Goal: Check status: Check status

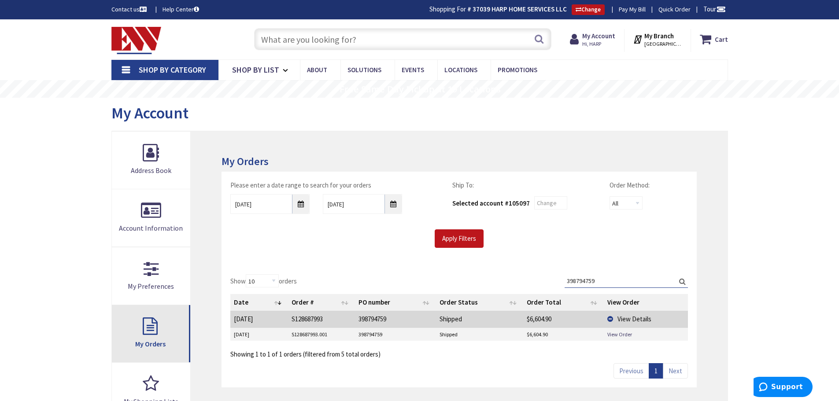
click at [139, 328] on link "My Orders" at bounding box center [151, 333] width 79 height 57
click at [321, 147] on div "My Orders Please enter a date range to search for your orders 8/28/2025 9/4/202…" at bounding box center [459, 333] width 537 height 404
click at [624, 281] on input "398794759" at bounding box center [626, 281] width 123 height 13
paste input "854458"
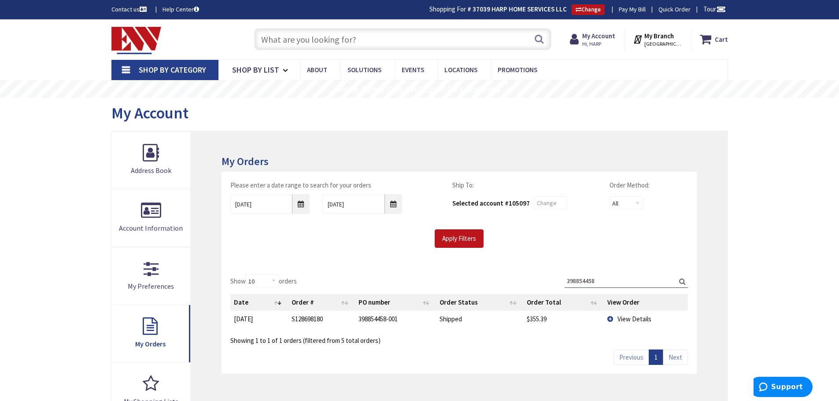
type input "398854458"
click at [623, 318] on span "View Details" at bounding box center [635, 319] width 34 height 8
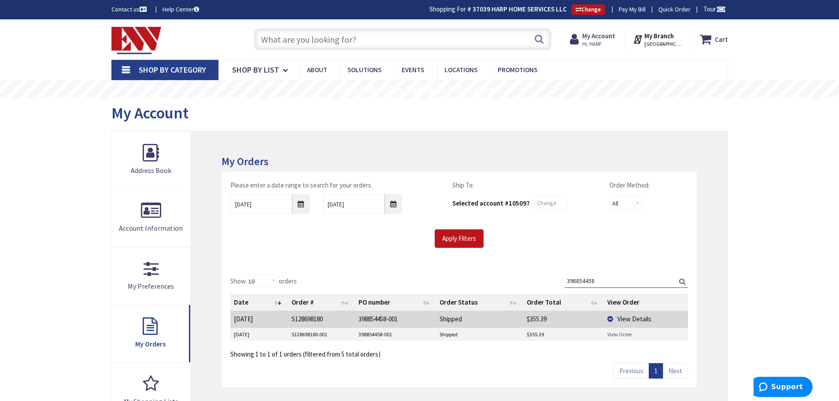
click at [623, 334] on link "View Order" at bounding box center [620, 334] width 25 height 7
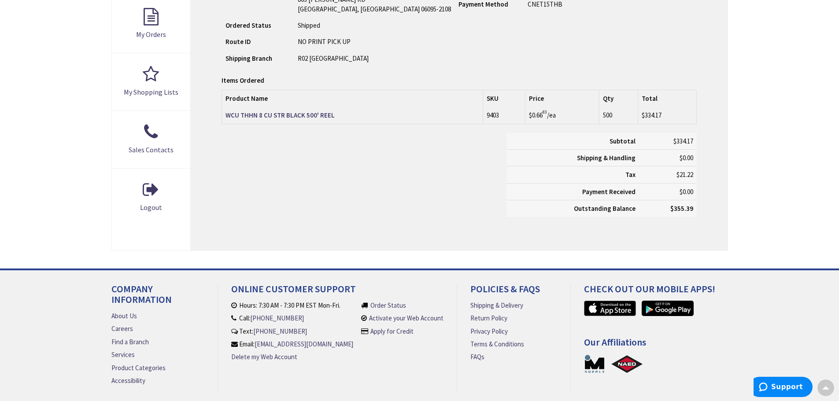
click at [306, 211] on div "Subtotal $334.17 Shipping & Handling $0.00 Tax $21.22 Payment Received" at bounding box center [459, 179] width 488 height 93
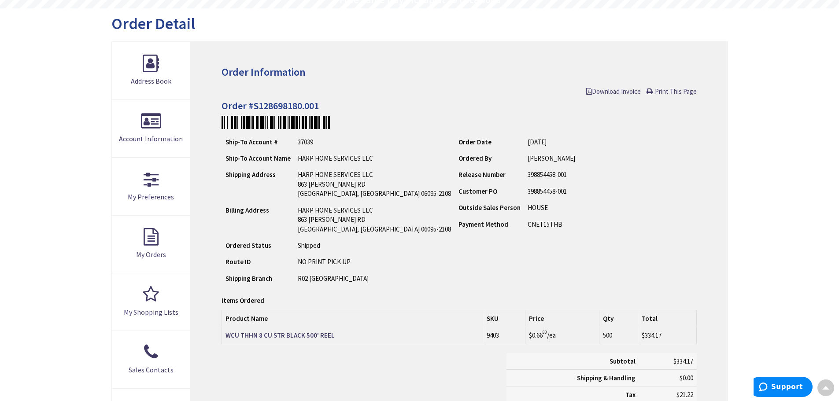
scroll to position [89, 0]
type input "[GEOGRAPHIC_DATA], [STREET_ADDRESS][PERSON_NAME]"
drag, startPoint x: 422, startPoint y: 241, endPoint x: 426, endPoint y: 263, distance: 22.4
click at [455, 263] on td "Order Date 09/03/2025 Ordered By JOE BEEBE Release Number Customer PO Payment M…" at bounding box center [523, 211] width 136 height 154
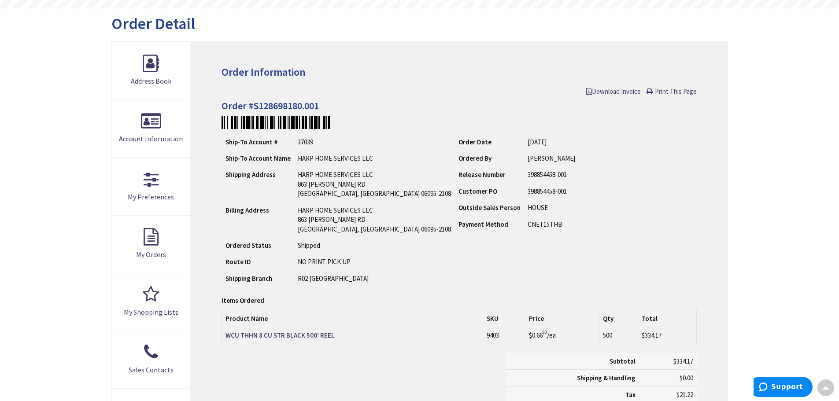
click at [455, 263] on td "Order Date 09/03/2025 Ordered By JOE BEEBE Release Number Customer PO Payment M…" at bounding box center [523, 211] width 136 height 154
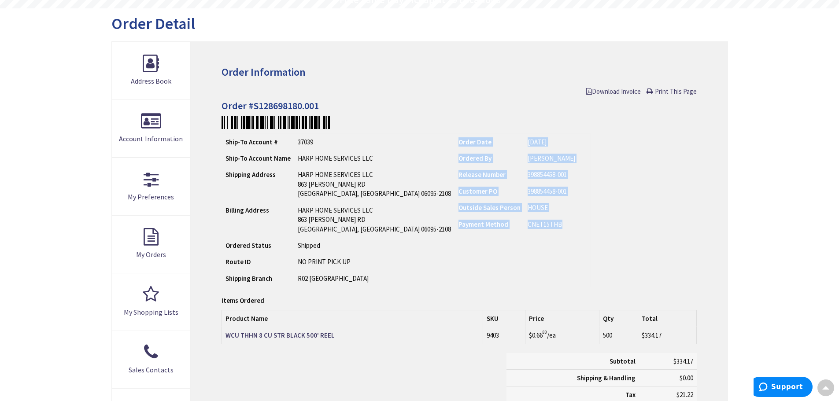
click at [455, 263] on td "Order Date 09/03/2025 Ordered By JOE BEEBE Release Number Customer PO Payment M…" at bounding box center [523, 211] width 136 height 154
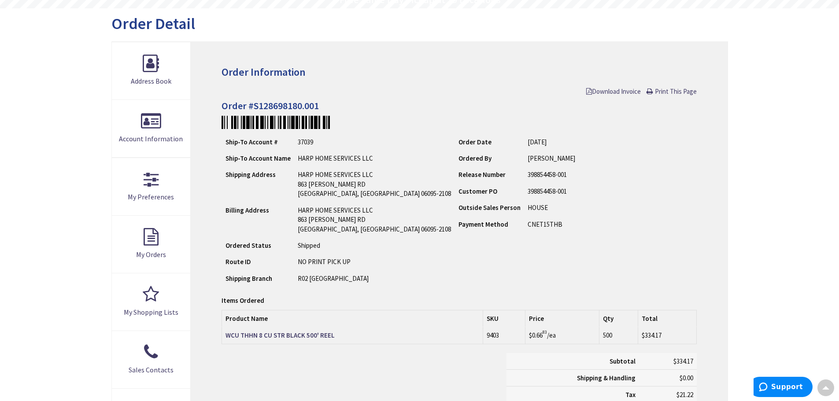
click at [328, 252] on td "Shipped" at bounding box center [374, 245] width 160 height 16
click at [328, 266] on td "NO PRINT PICK UP" at bounding box center [374, 262] width 160 height 16
click at [336, 293] on div "Order Information Download Invoice Print This Page Order #S128698180.001 Ship-T…" at bounding box center [459, 256] width 537 height 429
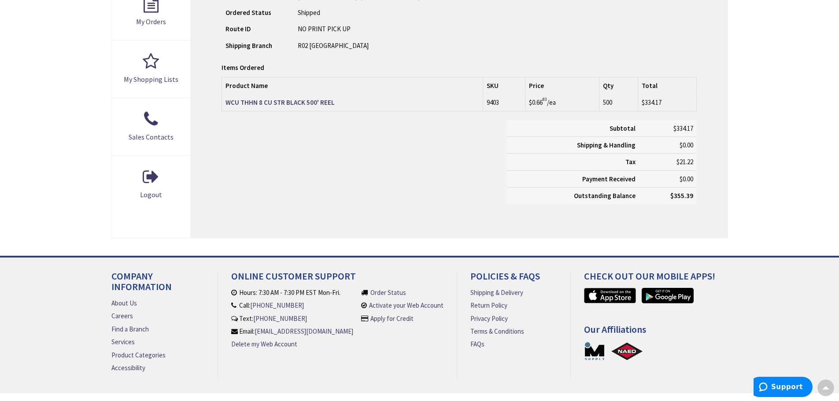
scroll to position [130, 0]
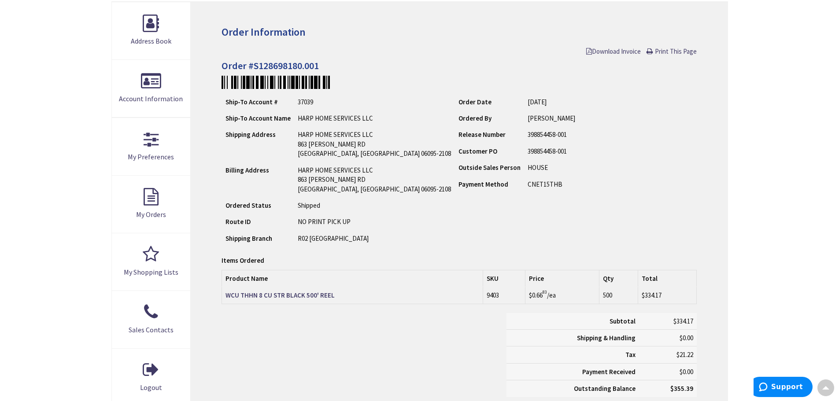
drag, startPoint x: 266, startPoint y: 52, endPoint x: 286, endPoint y: 70, distance: 26.5
click at [274, 60] on div "Order Information Download Invoice Print This Page Order #S128698180.001 Ship-T…" at bounding box center [459, 216] width 537 height 429
click at [286, 70] on h4 "Order #S128698180.001" at bounding box center [459, 65] width 475 height 11
drag, startPoint x: 286, startPoint y: 70, endPoint x: 335, endPoint y: 67, distance: 49.8
click at [335, 67] on h4 "Order #S128698180.001" at bounding box center [459, 65] width 475 height 11
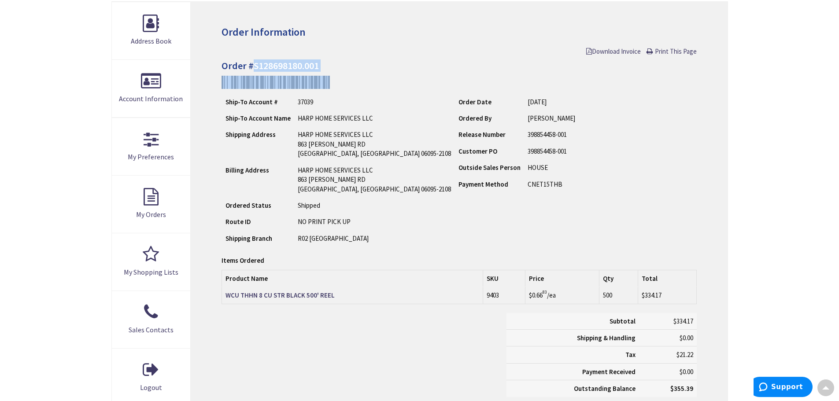
copy div "S128698180.001"
click at [455, 147] on td "Customer PO" at bounding box center [489, 151] width 69 height 16
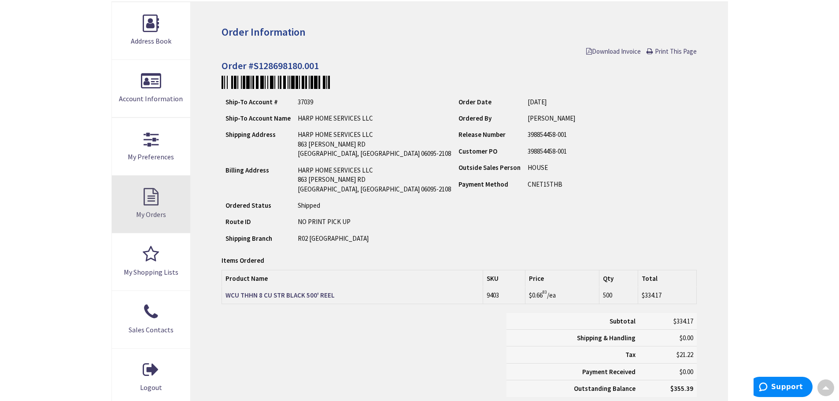
click at [168, 192] on link "My Orders" at bounding box center [151, 204] width 79 height 57
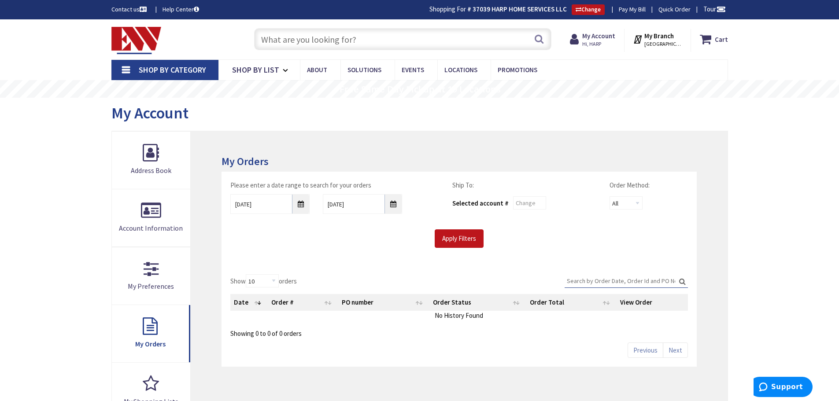
click at [609, 277] on input "Search:" at bounding box center [626, 281] width 123 height 13
paste input "398404756"
type input "398404756"
click at [453, 236] on input "Apply Filters" at bounding box center [459, 239] width 49 height 19
click at [547, 231] on div "Apply Filters" at bounding box center [459, 239] width 471 height 19
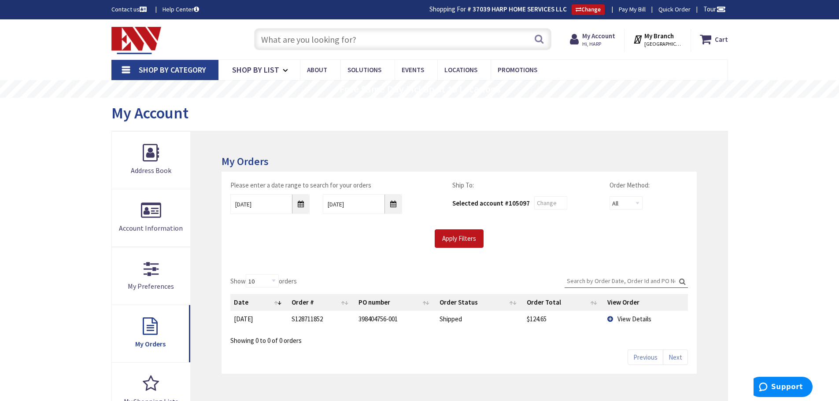
click at [426, 262] on div "Please enter a date range to search for your orders 8/28/2025 9/4/2025 Ship To:…" at bounding box center [459, 219] width 475 height 94
click at [614, 318] on td "View Details" at bounding box center [646, 319] width 84 height 16
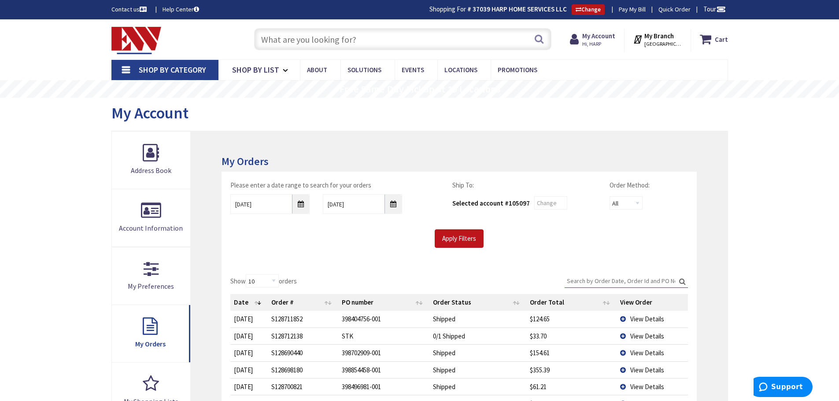
click at [609, 318] on td "$124.65" at bounding box center [572, 319] width 90 height 16
click at [630, 278] on input "Search:" at bounding box center [626, 281] width 123 height 13
paste input "398404756"
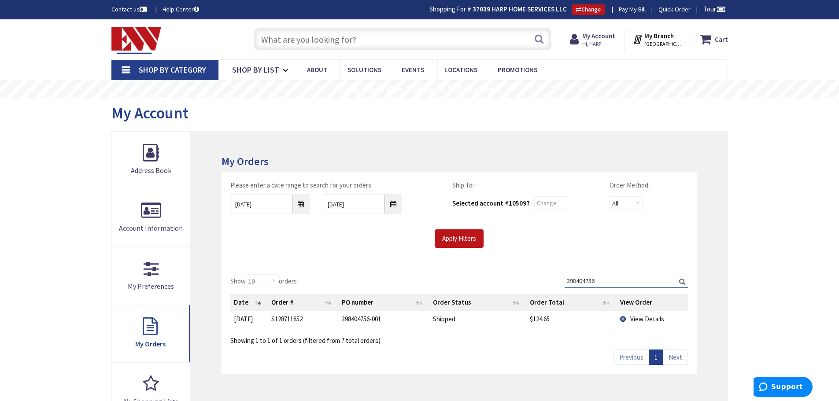
type input "398404756"
click at [623, 318] on td "View Details" at bounding box center [652, 319] width 71 height 16
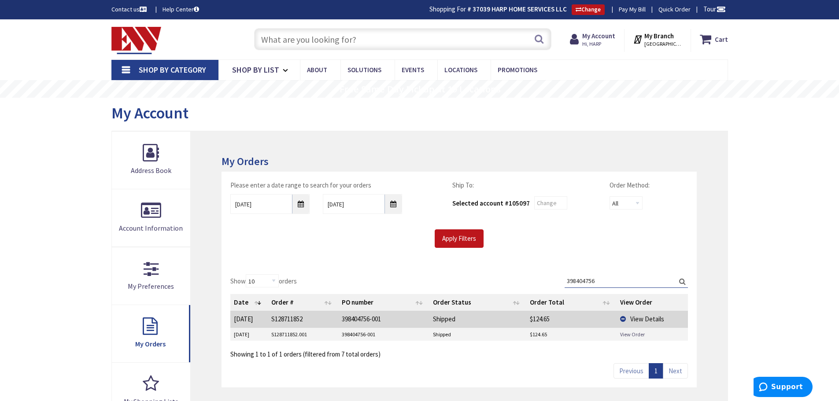
click at [625, 331] on link "View Order" at bounding box center [632, 334] width 25 height 7
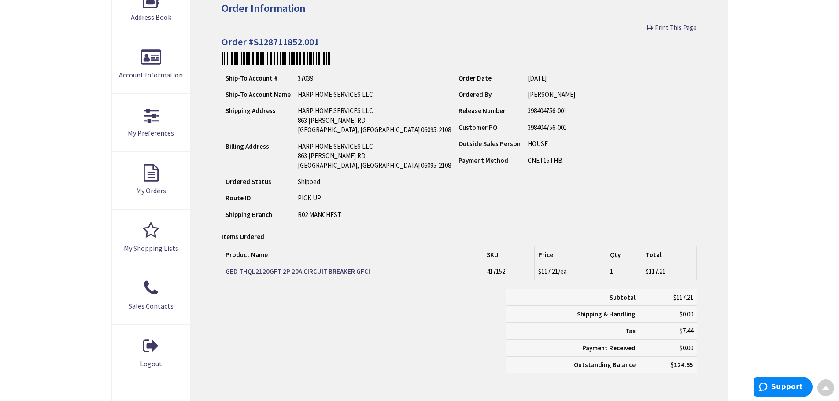
scroll to position [1, 0]
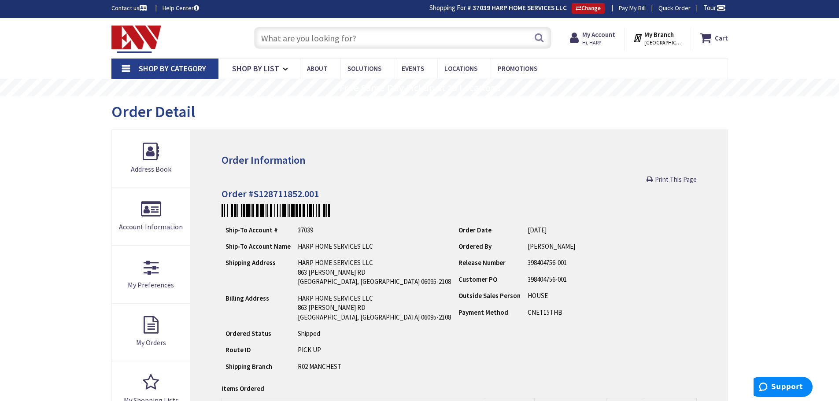
click at [294, 191] on h4 "Order #S128711852.001" at bounding box center [459, 194] width 475 height 11
drag, startPoint x: 294, startPoint y: 191, endPoint x: 308, endPoint y: 192, distance: 13.2
click at [308, 192] on h4 "Order #S128711852.001" at bounding box center [459, 194] width 475 height 11
copy h4 "S128711852.001"
click at [454, 139] on div "Order Information Print This Page Order #S128711852.001 Ship-To Account # 37039…" at bounding box center [459, 344] width 537 height 429
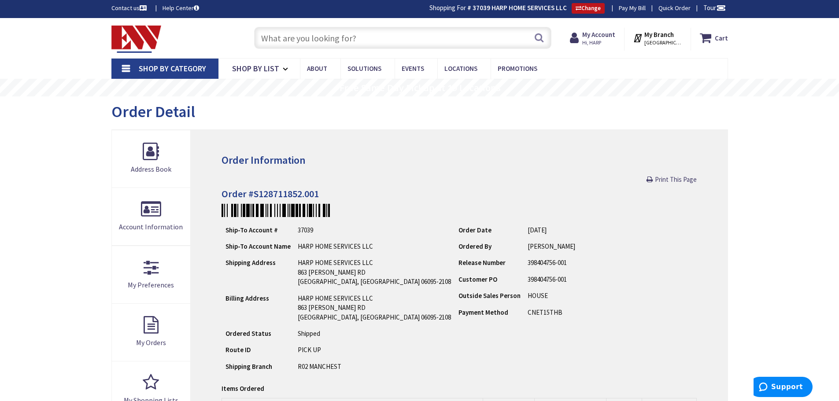
click at [364, 124] on div "Order Detail" at bounding box center [419, 112] width 617 height 33
